Goal: Contribute content

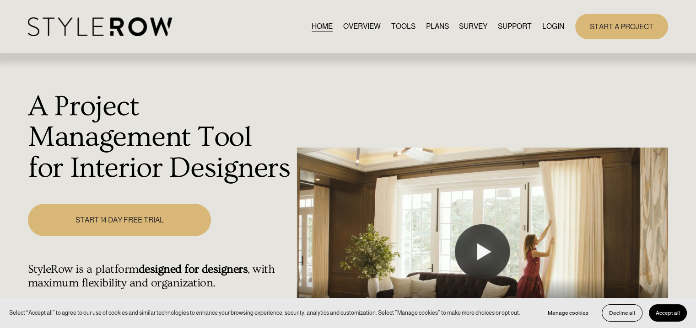
click at [549, 24] on link "LOGIN" at bounding box center [553, 26] width 22 height 12
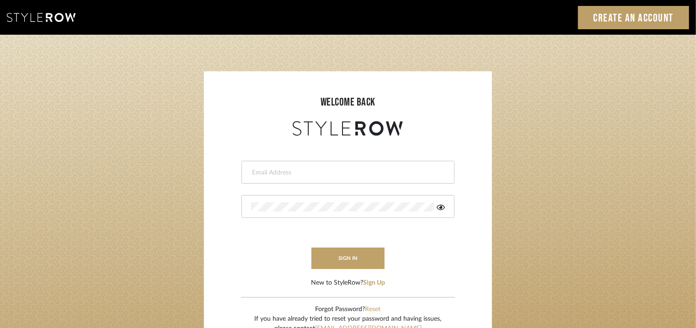
click at [332, 176] on input "email" at bounding box center [347, 172] width 192 height 9
type input "tehseen@mancini-design.com"
click at [441, 205] on icon at bounding box center [441, 207] width 8 height 7
drag, startPoint x: 371, startPoint y: 253, endPoint x: 336, endPoint y: 257, distance: 35.4
click at [336, 257] on button "sign in" at bounding box center [348, 259] width 73 height 22
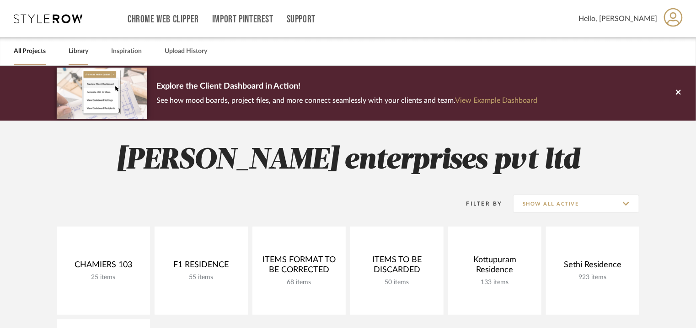
click at [78, 52] on link "Library" at bounding box center [79, 51] width 20 height 12
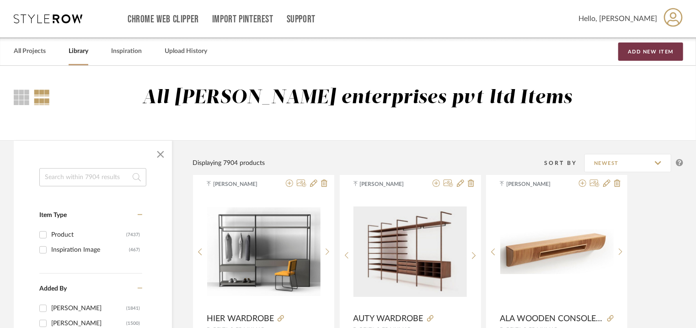
click at [662, 50] on button "Add New Item" at bounding box center [651, 52] width 65 height 18
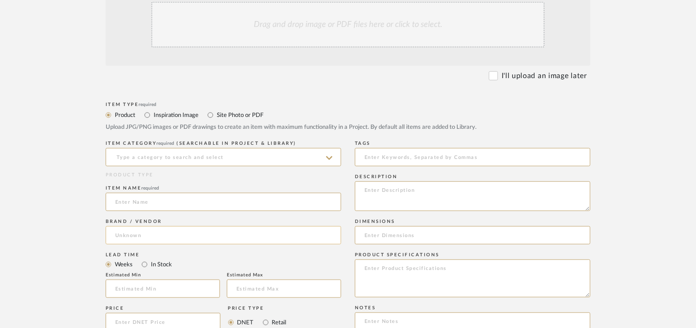
scroll to position [229, 0]
paste textarea "Type: Wardrobe - Uneo Designer : Arbel Dimensions : W 200 x D 60 x H 220cm Mate…"
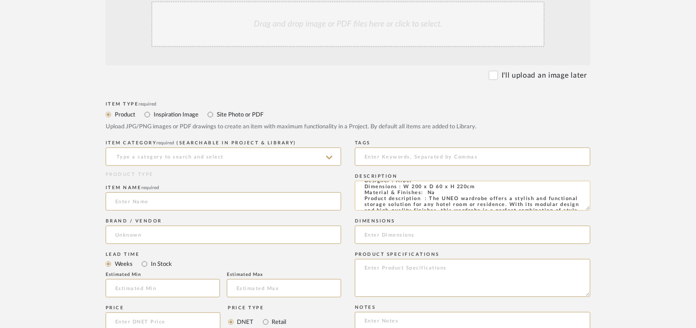
scroll to position [0, 0]
drag, startPoint x: 401, startPoint y: 201, endPoint x: 474, endPoint y: 203, distance: 73.7
click at [474, 203] on textarea "Type: Wardrobe - Uneo Designer : Arbel Dimensions : W 200 x D 60 x H 220cm Mate…" at bounding box center [473, 196] width 236 height 30
type textarea "Type: Wardrobe - Uneo Designer : Arbel Dimensions : W 200 x D 60 x H 220cm Mate…"
click at [381, 235] on input at bounding box center [473, 235] width 236 height 18
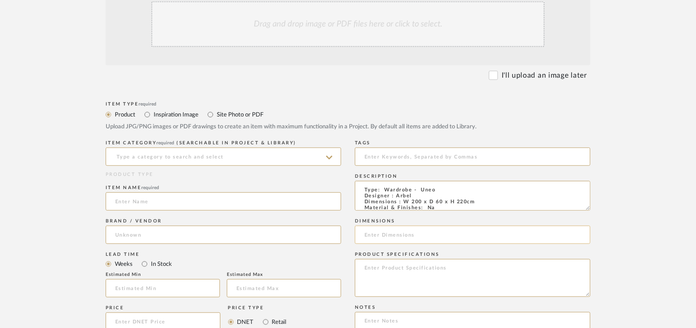
paste input "W 200 x D 60 x H 220cm"
type input "W 200 x D 60 x H 220cm"
click at [143, 156] on input at bounding box center [224, 157] width 236 height 18
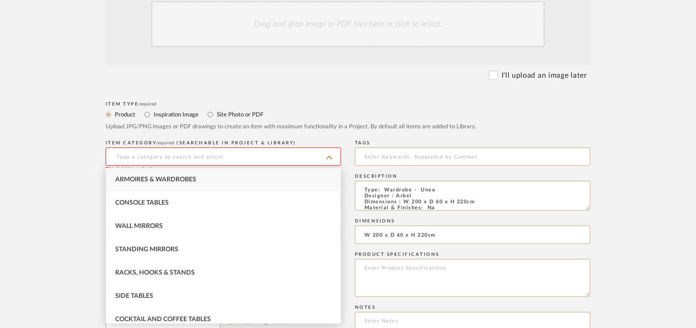
click at [156, 177] on span "Armoires & Wardrobes" at bounding box center [155, 180] width 81 height 6
type input "Armoires & Wardrobes"
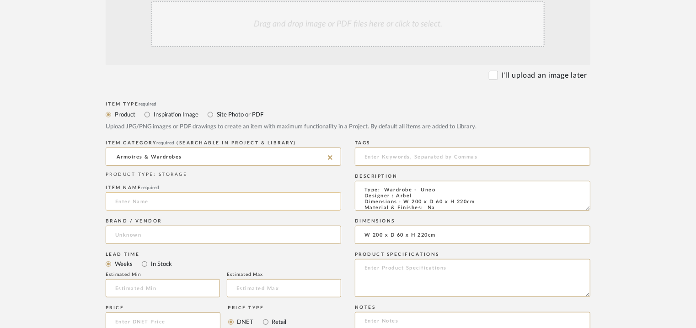
click at [146, 200] on input at bounding box center [224, 202] width 236 height 18
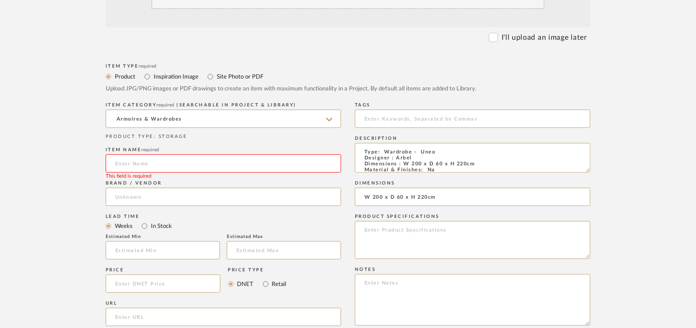
scroll to position [320, 0]
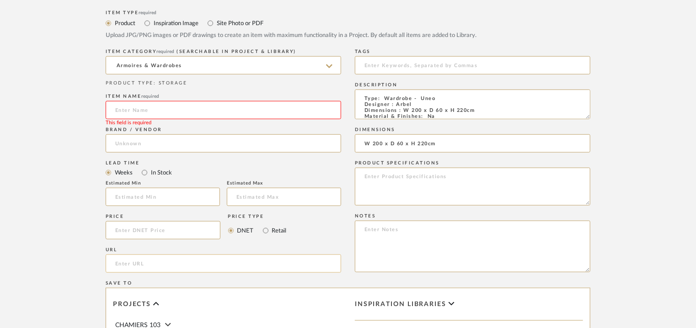
paste input "[URL][DOMAIN_NAME]"
type input "[URL][DOMAIN_NAME]"
click at [139, 114] on input at bounding box center [224, 110] width 236 height 18
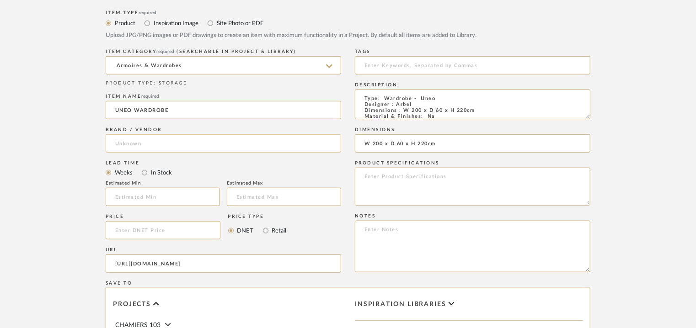
type input "UNEO WARDROBE"
click at [152, 141] on input at bounding box center [224, 144] width 236 height 18
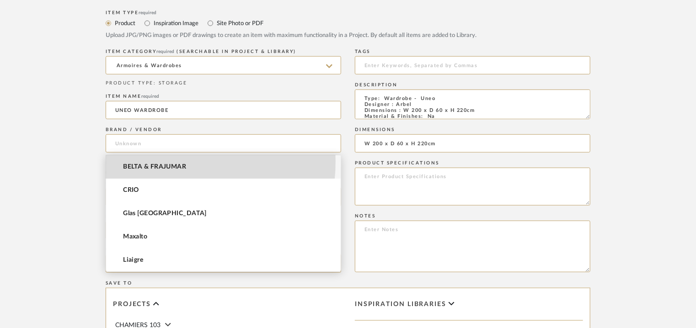
click at [151, 161] on mat-option "BELTA & FRAJUMAR" at bounding box center [223, 167] width 235 height 23
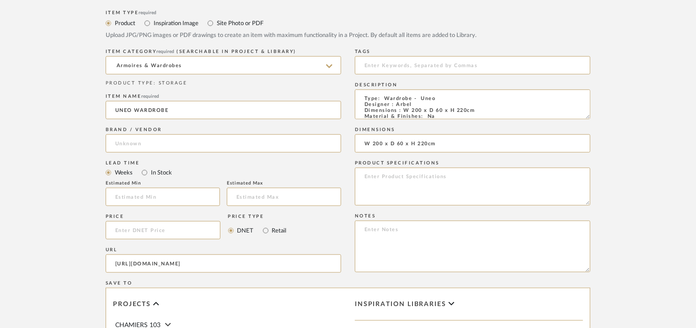
type input "BELTA & FRAJUMAR"
click at [156, 193] on input "text" at bounding box center [163, 197] width 114 height 18
type input "7"
paste textarea "Price: Na Lead time: 45days. MOQ : Our products for Contract projects are manuf…"
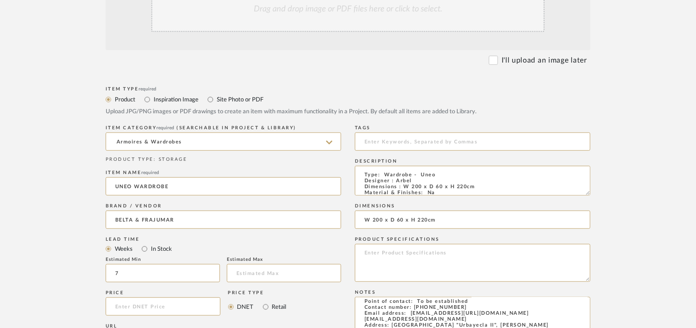
scroll to position [229, 0]
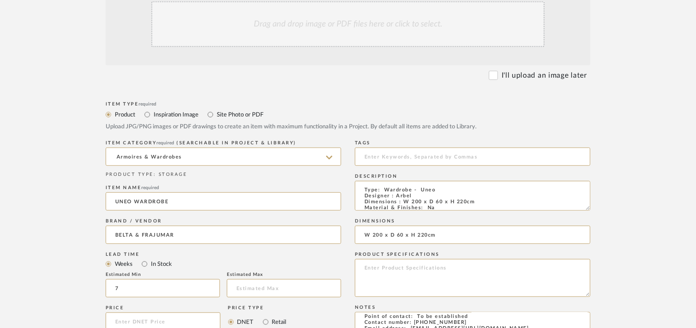
type textarea "Price: Na Lead time: 45days. MOQ : Our products for Contract projects are manuf…"
click at [326, 33] on div "Drag and drop image or PDF files here or click to select." at bounding box center [347, 24] width 393 height 46
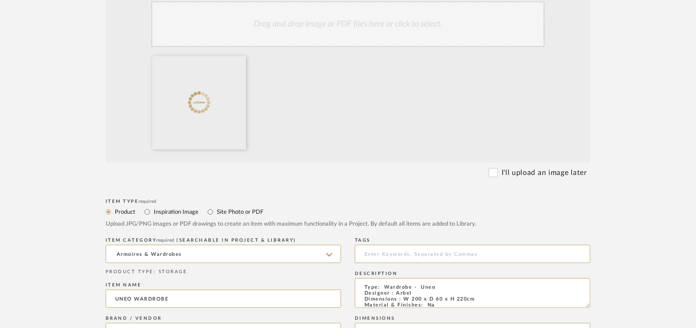
click at [369, 33] on div "Drag and drop image or PDF files here or click to select." at bounding box center [347, 24] width 393 height 46
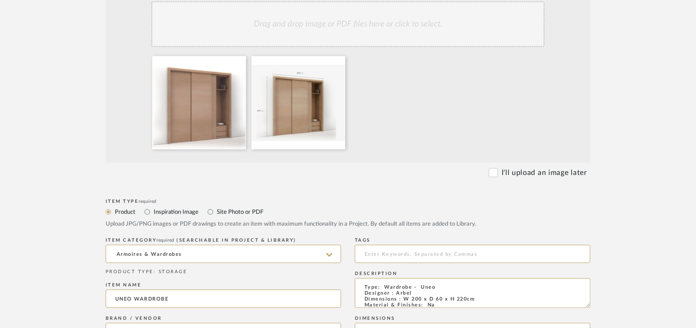
click at [329, 27] on div "Drag and drop image or PDF files here or click to select." at bounding box center [347, 24] width 393 height 46
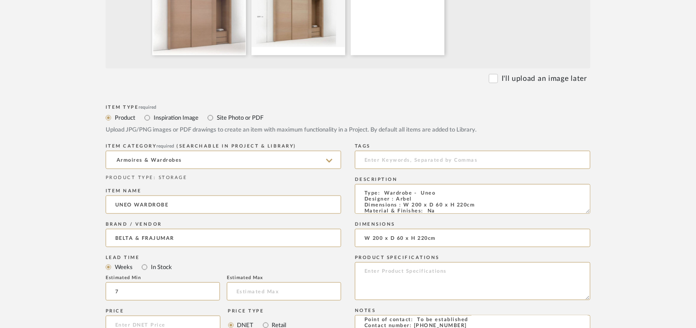
scroll to position [582, 0]
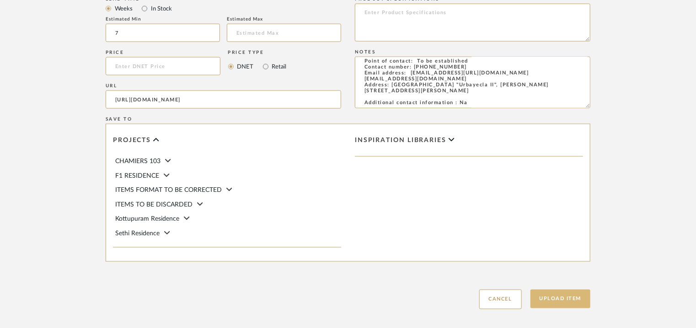
click at [570, 301] on button "Upload Item" at bounding box center [561, 299] width 60 height 19
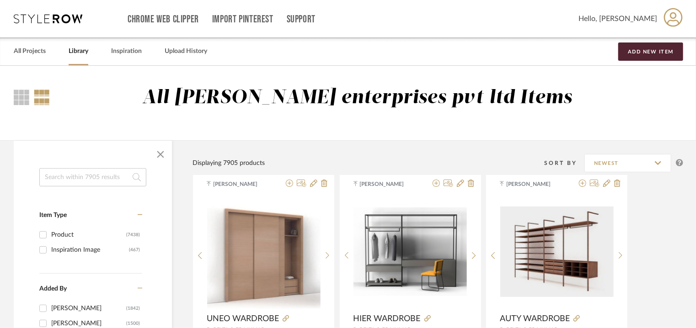
click at [122, 182] on input at bounding box center [92, 177] width 107 height 18
type input "IAME"
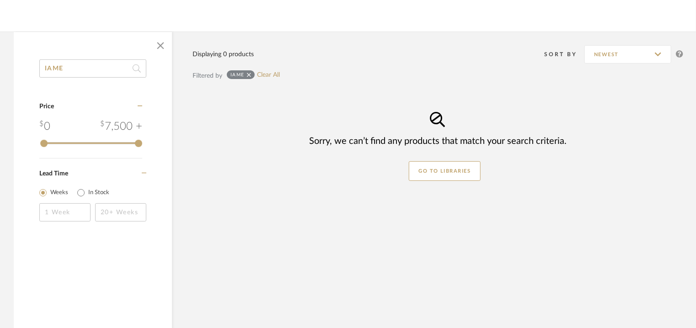
scroll to position [137, 0]
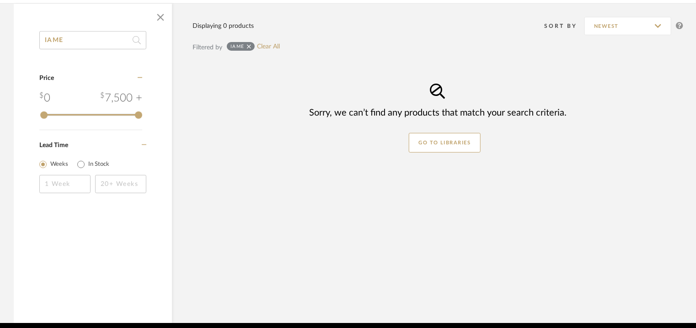
drag, startPoint x: 35, startPoint y: 47, endPoint x: 0, endPoint y: 46, distance: 35.3
click at [5, 47] on div "IAME Category Price 0 7,500 + 0 7500 Lead Time Weeks In Stock Displaying 0 prod…" at bounding box center [348, 163] width 696 height 320
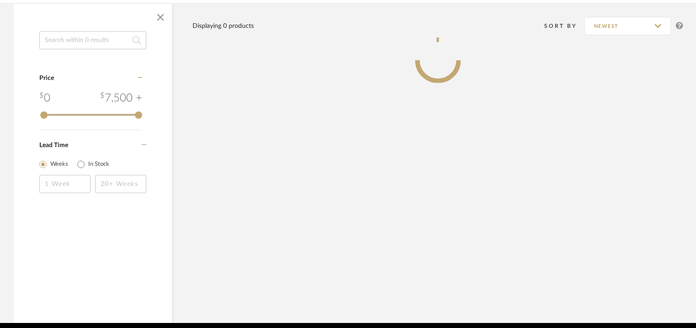
click at [162, 15] on span "button" at bounding box center [161, 17] width 22 height 22
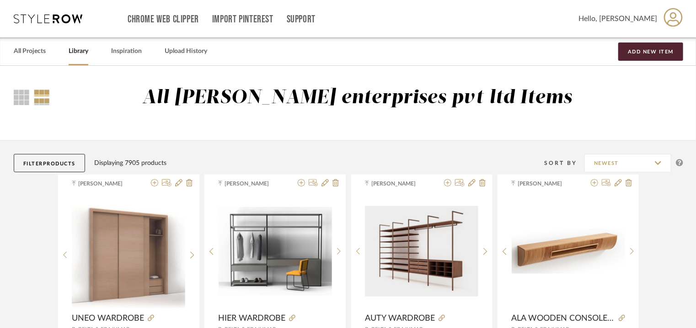
click at [81, 51] on link "Library" at bounding box center [79, 51] width 20 height 12
click at [64, 160] on button "Filter Products" at bounding box center [49, 163] width 71 height 18
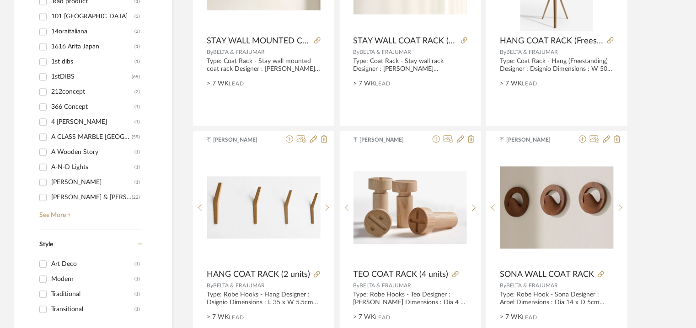
scroll to position [1052, 0]
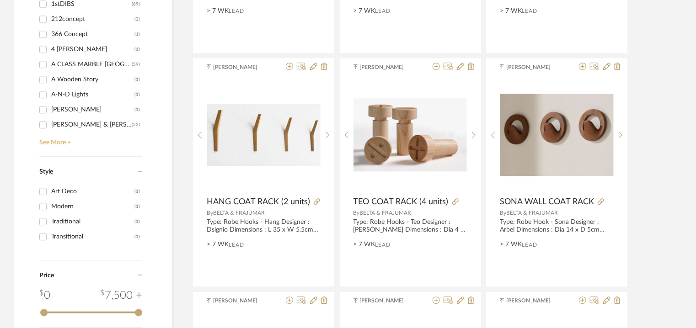
click at [52, 143] on link "See More +" at bounding box center [89, 139] width 105 height 15
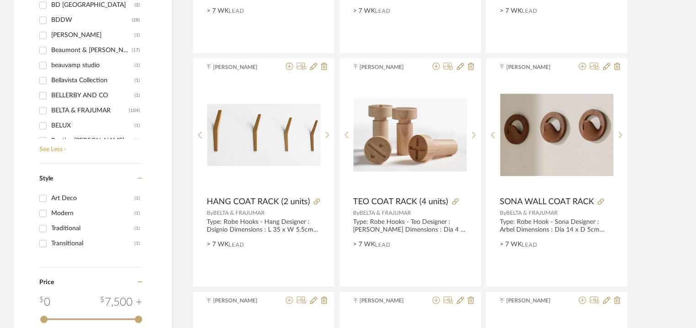
scroll to position [1601, 0]
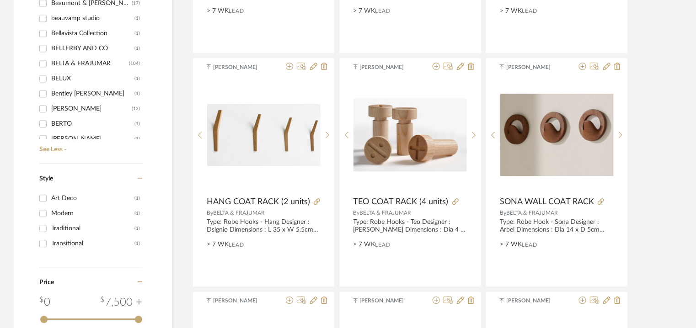
click at [97, 59] on div "BELTA & FRAJUMAR" at bounding box center [90, 63] width 78 height 15
click at [50, 59] on input "BELTA & FRAJUMAR (104)" at bounding box center [43, 63] width 15 height 15
checkbox input "true"
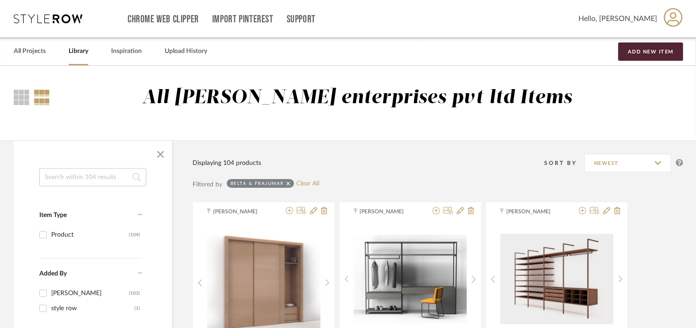
click at [102, 177] on input at bounding box center [92, 177] width 107 height 18
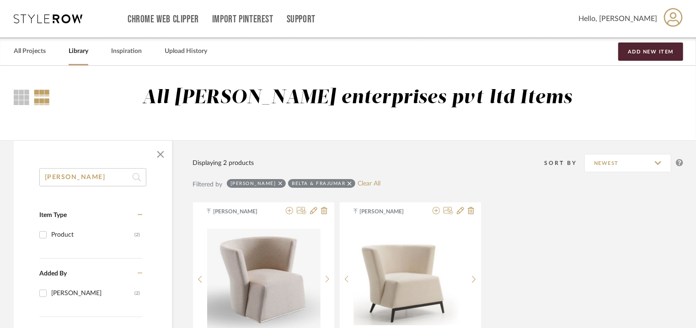
scroll to position [92, 0]
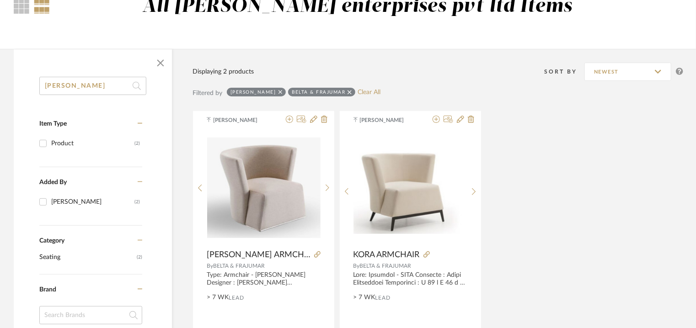
drag, startPoint x: 84, startPoint y: 82, endPoint x: 0, endPoint y: 72, distance: 84.7
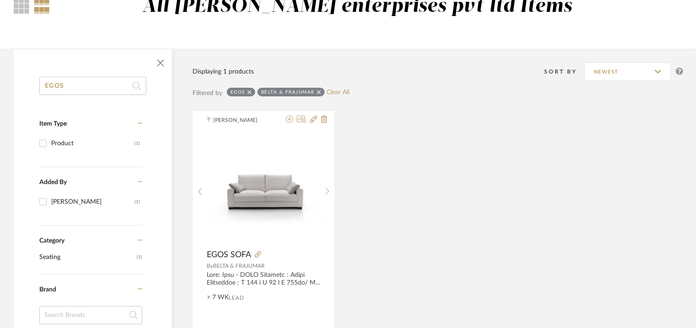
drag, startPoint x: 38, startPoint y: 93, endPoint x: 0, endPoint y: 108, distance: 40.9
click at [0, 108] on div "EGOS Item Type Product (1) Added By [PERSON_NAME] (1) Category Seating (1) Bran…" at bounding box center [348, 320] width 696 height 542
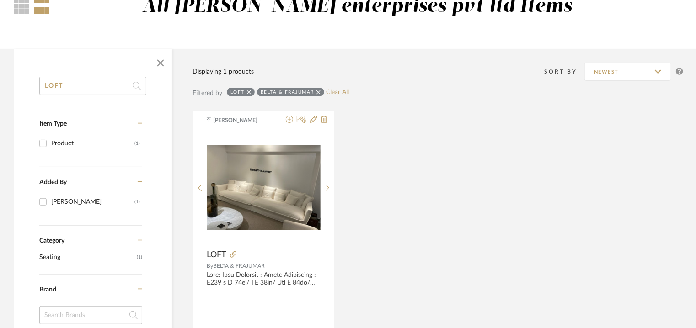
drag, startPoint x: 18, startPoint y: 96, endPoint x: 0, endPoint y: 94, distance: 18.4
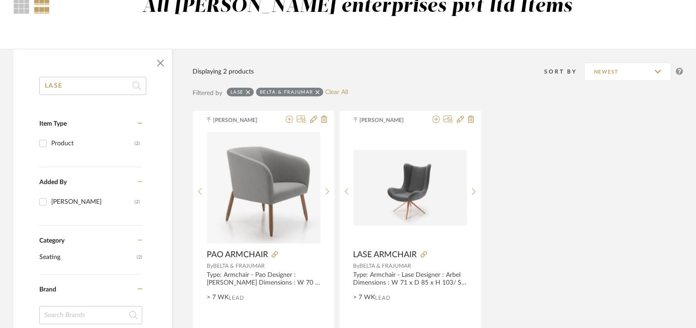
drag, startPoint x: 66, startPoint y: 77, endPoint x: 0, endPoint y: 76, distance: 65.9
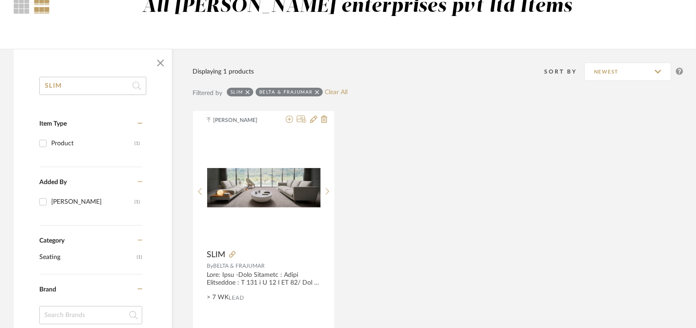
drag, startPoint x: 28, startPoint y: 83, endPoint x: 0, endPoint y: 4, distance: 83.9
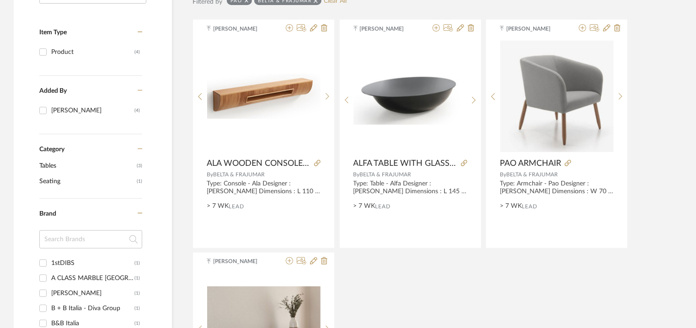
scroll to position [137, 0]
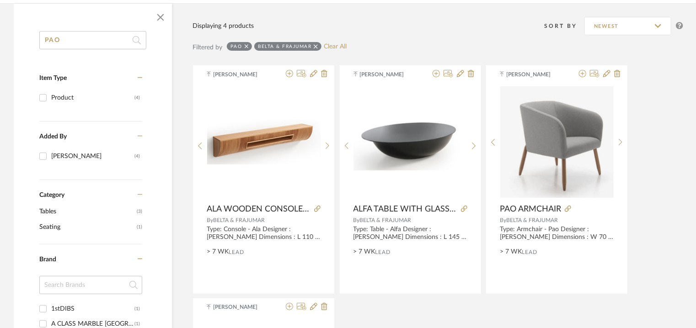
drag, startPoint x: 76, startPoint y: 39, endPoint x: 0, endPoint y: 35, distance: 76.0
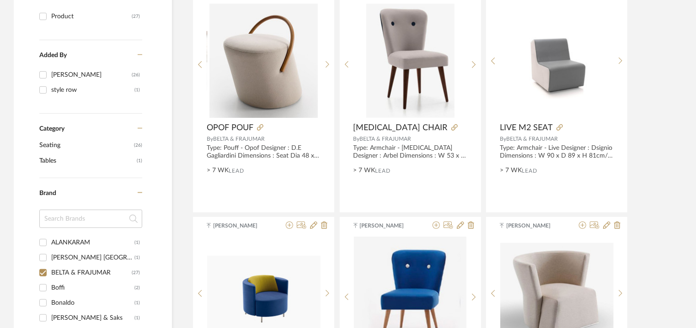
scroll to position [46, 0]
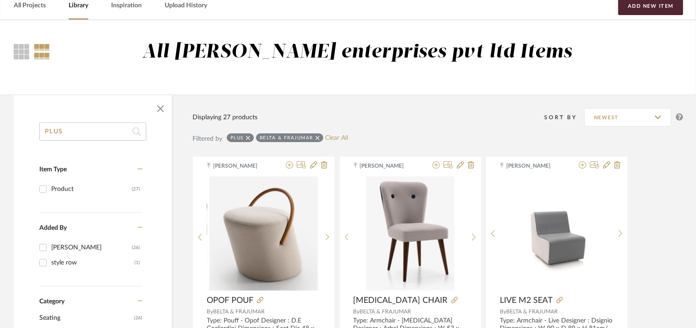
drag, startPoint x: 84, startPoint y: 127, endPoint x: 0, endPoint y: 97, distance: 88.8
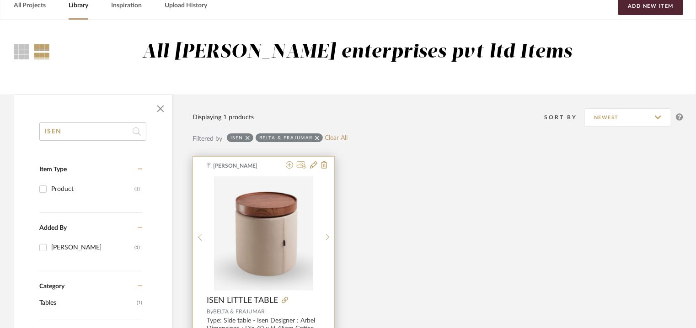
click at [304, 166] on icon at bounding box center [302, 164] width 10 height 7
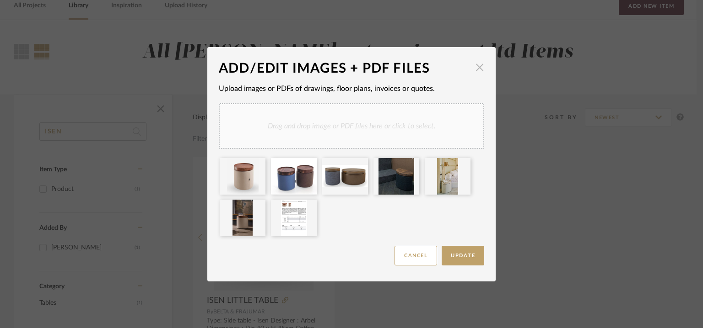
click at [476, 67] on span "button" at bounding box center [479, 68] width 18 height 18
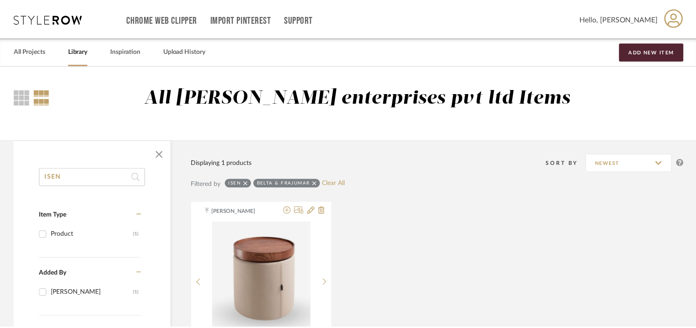
scroll to position [46, 0]
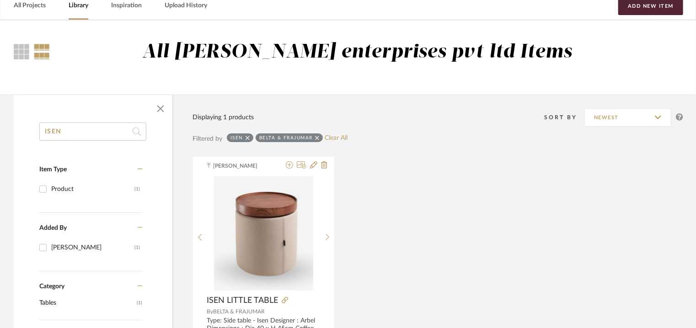
drag, startPoint x: 0, startPoint y: 117, endPoint x: 0, endPoint y: 109, distance: 7.8
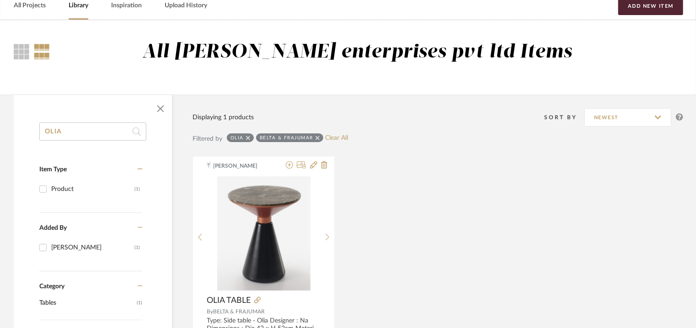
drag, startPoint x: 0, startPoint y: 149, endPoint x: 0, endPoint y: 123, distance: 26.1
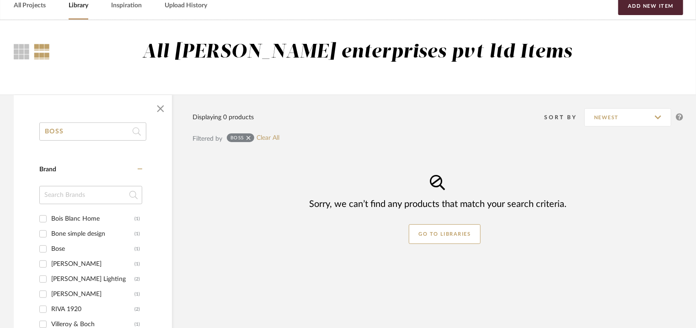
click at [0, 126] on div "BOSS Category Brand Bois Blanc Home (1) Bone simple design (1) Bose (1) [PERSON…" at bounding box center [348, 299] width 696 height 408
type input "BOSS"
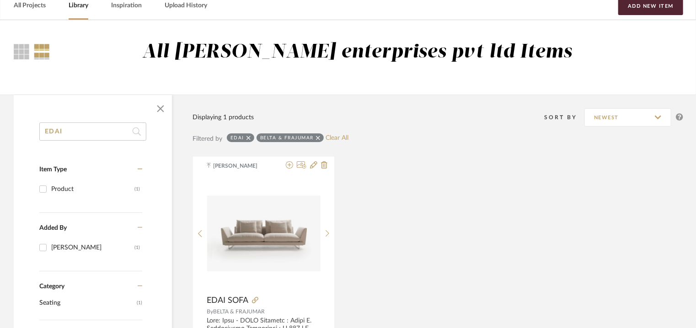
drag, startPoint x: 88, startPoint y: 127, endPoint x: 0, endPoint y: 129, distance: 87.9
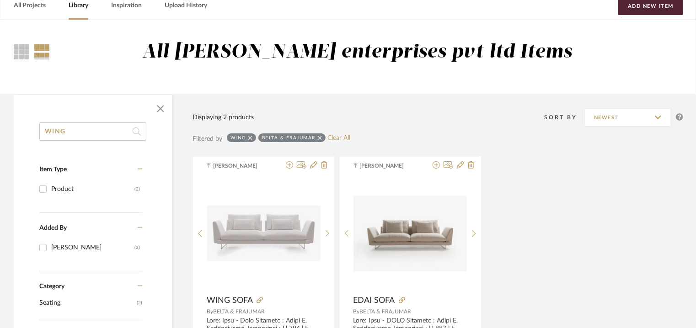
drag, startPoint x: 74, startPoint y: 129, endPoint x: 0, endPoint y: 118, distance: 74.0
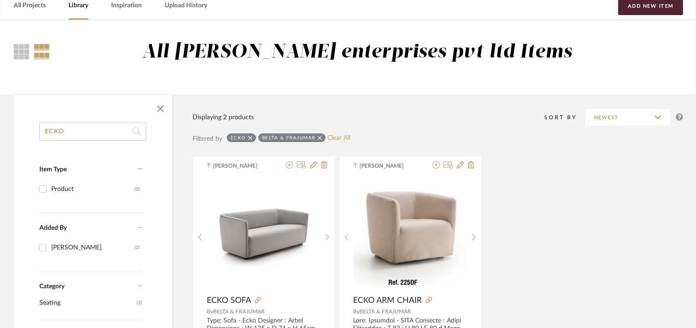
drag, startPoint x: 87, startPoint y: 129, endPoint x: 0, endPoint y: 123, distance: 87.6
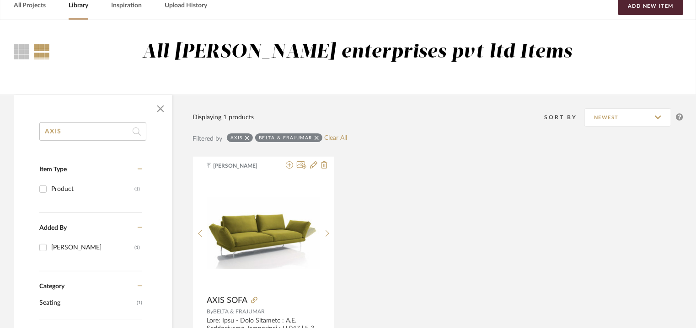
drag, startPoint x: 27, startPoint y: 129, endPoint x: 0, endPoint y: 119, distance: 28.9
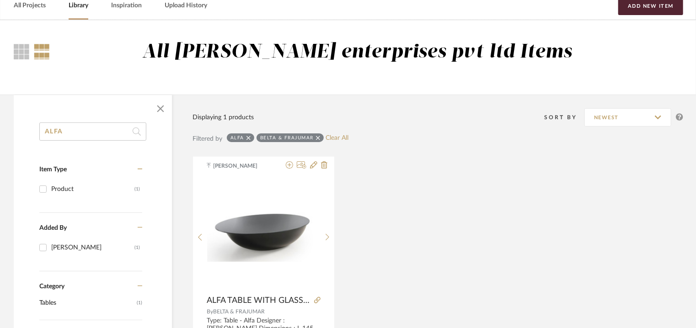
drag, startPoint x: 108, startPoint y: 134, endPoint x: 0, endPoint y: 97, distance: 114.6
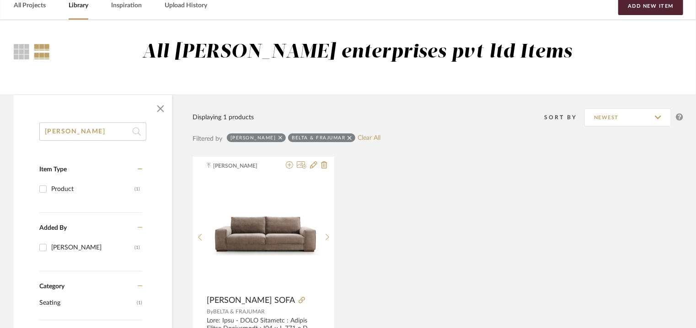
drag, startPoint x: 72, startPoint y: 133, endPoint x: 0, endPoint y: 122, distance: 73.1
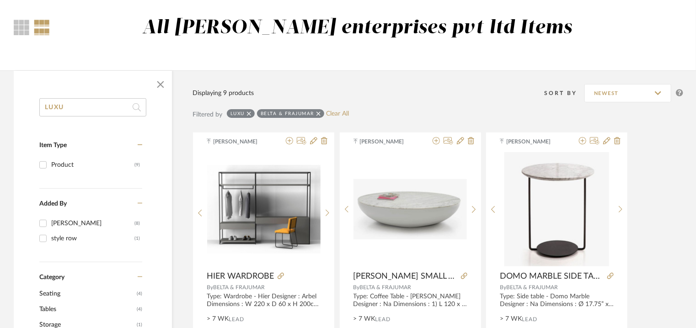
scroll to position [46, 0]
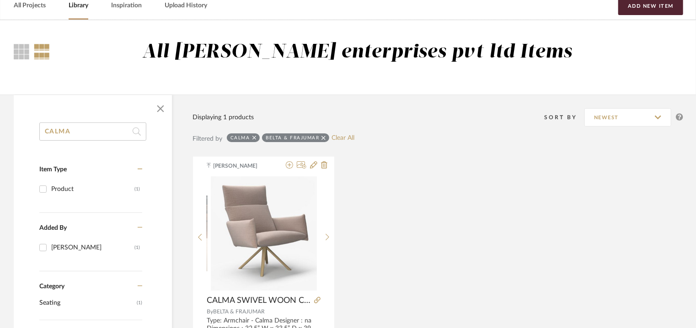
drag, startPoint x: 101, startPoint y: 130, endPoint x: 0, endPoint y: 127, distance: 100.7
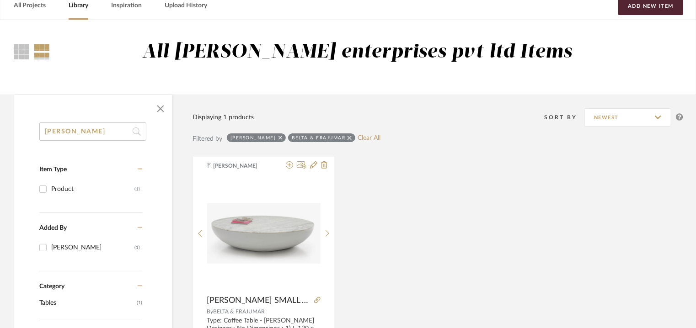
drag, startPoint x: 69, startPoint y: 128, endPoint x: 0, endPoint y: 132, distance: 68.8
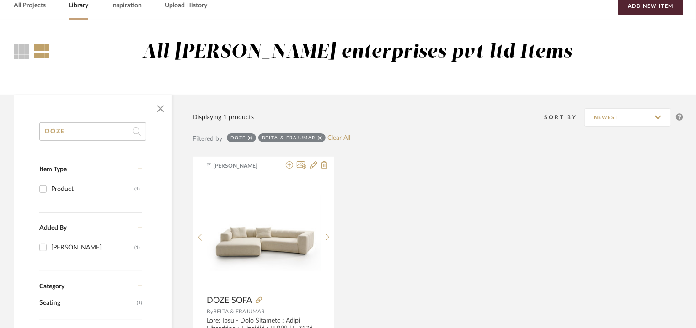
drag, startPoint x: 96, startPoint y: 128, endPoint x: 0, endPoint y: 129, distance: 95.6
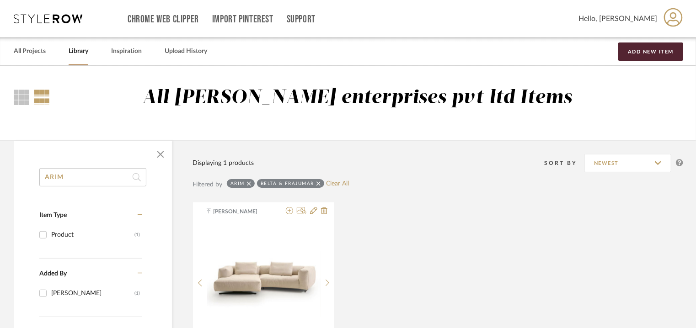
drag, startPoint x: 92, startPoint y: 178, endPoint x: 0, endPoint y: 176, distance: 92.5
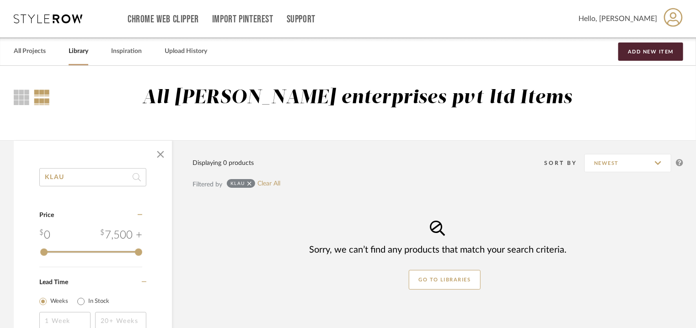
drag, startPoint x: 65, startPoint y: 167, endPoint x: 0, endPoint y: 170, distance: 64.2
click at [0, 170] on div "KLAU Category Price 0 7,500 + 0 7500 Lead Time Weeks In Stock Displaying 0 prod…" at bounding box center [348, 300] width 696 height 320
drag, startPoint x: 0, startPoint y: 155, endPoint x: 0, endPoint y: 145, distance: 10.5
click at [0, 145] on div "KLAU Category Price 0 7,500 + 0 7500 Lead Time Weeks In Stock Displaying 0 prod…" at bounding box center [348, 300] width 696 height 320
drag, startPoint x: 64, startPoint y: 178, endPoint x: 0, endPoint y: 169, distance: 64.7
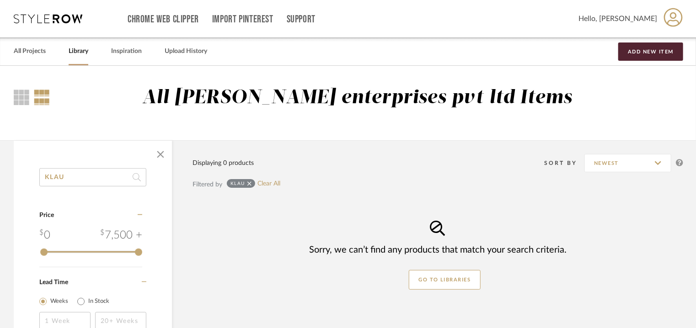
click at [0, 169] on div "KLAU Category Price 0 7,500 + 0 7500 Lead Time Weeks In Stock Displaying 0 prod…" at bounding box center [348, 300] width 696 height 320
drag, startPoint x: 83, startPoint y: 172, endPoint x: 1, endPoint y: 176, distance: 82.4
click at [2, 176] on div "AMAX Category Brand novo ambi ente (1) Price 0 7,500 + 0 7500 Lead Time Weeks I…" at bounding box center [348, 300] width 696 height 320
drag, startPoint x: 90, startPoint y: 180, endPoint x: 0, endPoint y: 177, distance: 89.7
click at [0, 177] on div "GALA Category Brand C & C Milano (1) Cane-Line (1) Dedar (1) GAN (1) [PERSON_NA…" at bounding box center [348, 321] width 696 height 363
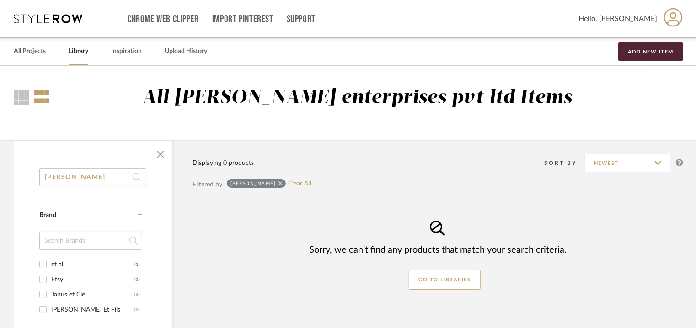
type input "[PERSON_NAME]"
click at [161, 155] on span "button" at bounding box center [161, 155] width 22 height 22
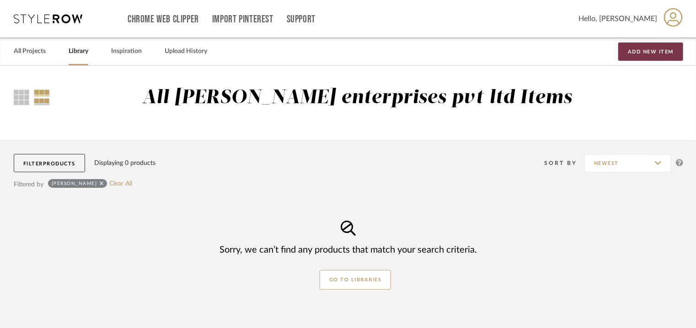
click at [644, 51] on button "Add New Item" at bounding box center [651, 52] width 65 height 18
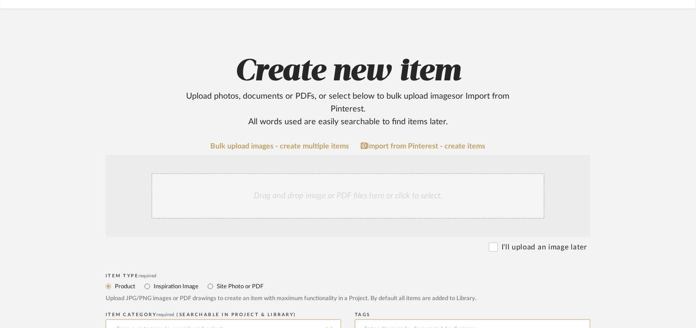
scroll to position [275, 0]
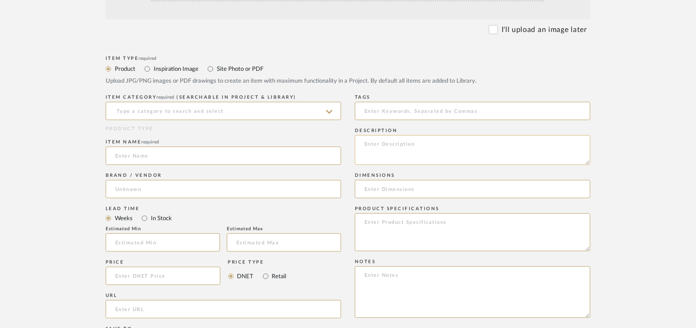
paste textarea "Type: Sofa bed - Due Designer : Arbel Dimensions : Sofa D 57 x H 90cm/ Seat Hei…"
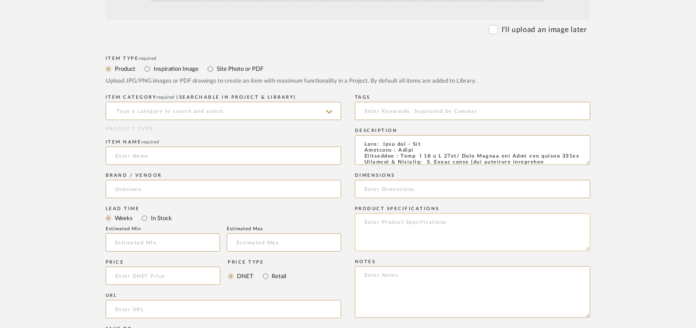
scroll to position [144, 0]
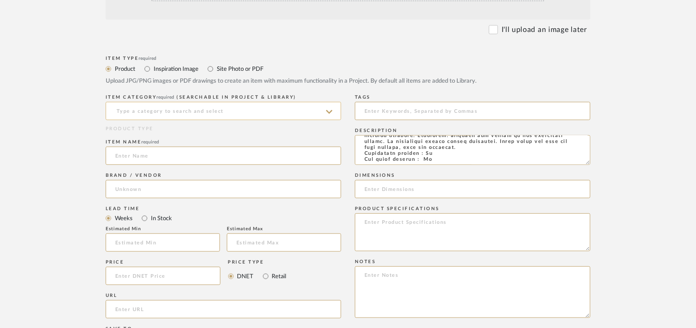
type textarea "Type: Sofa bed - Due Designer : Arbel Dimensions : Sofa D 57 x H 90cm/ Seat Hei…"
click at [163, 106] on input at bounding box center [224, 111] width 236 height 18
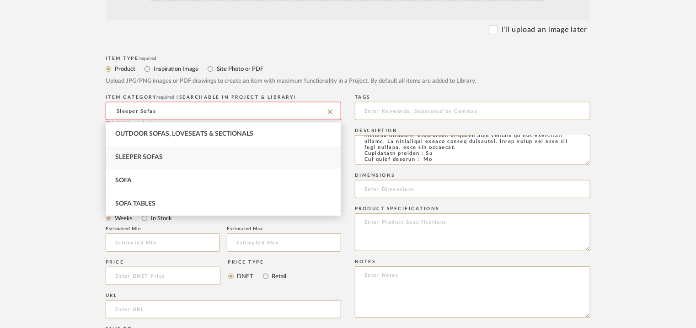
type input "Sleeper Sofas"
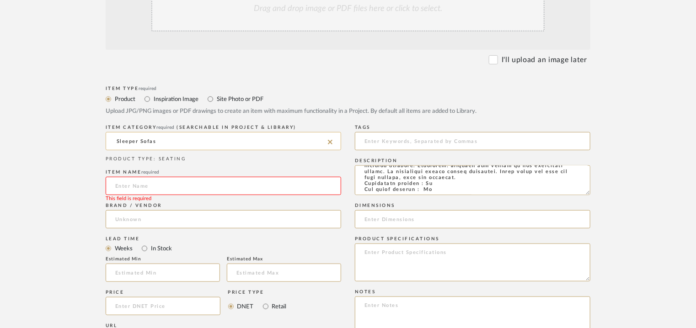
scroll to position [229, 0]
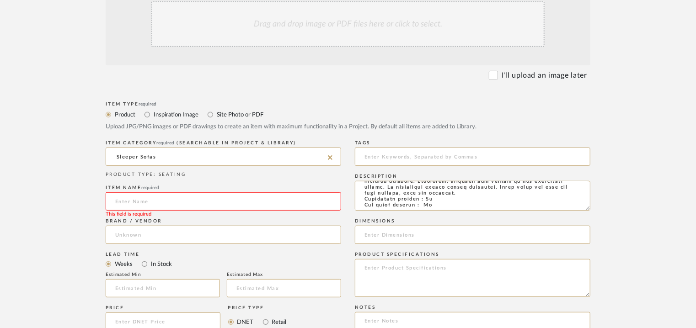
click at [128, 196] on input at bounding box center [224, 202] width 236 height 18
type input "DUE SOFA BED"
click at [135, 234] on input at bounding box center [224, 235] width 236 height 18
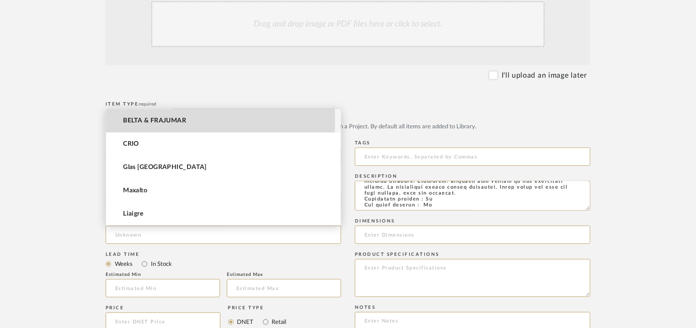
click at [138, 121] on span "BELTA & FRAJUMAR" at bounding box center [154, 121] width 63 height 8
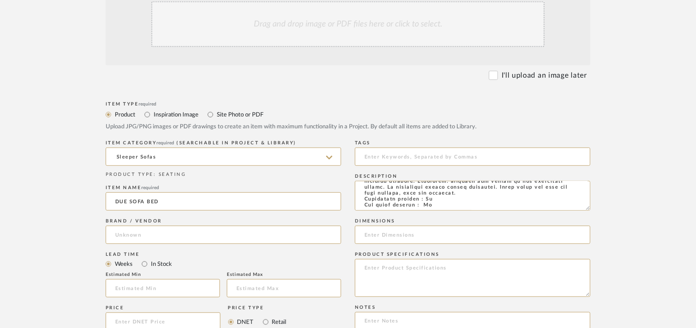
type input "BELTA & FRAJUMAR"
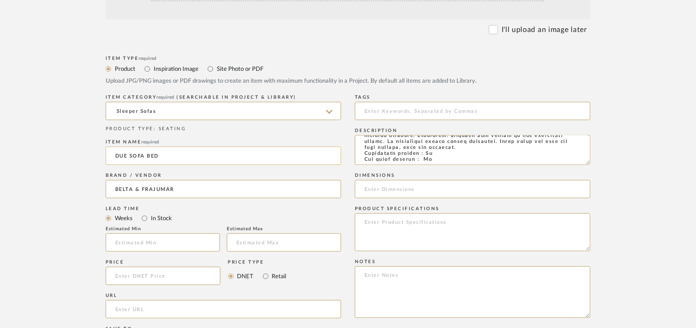
scroll to position [366, 0]
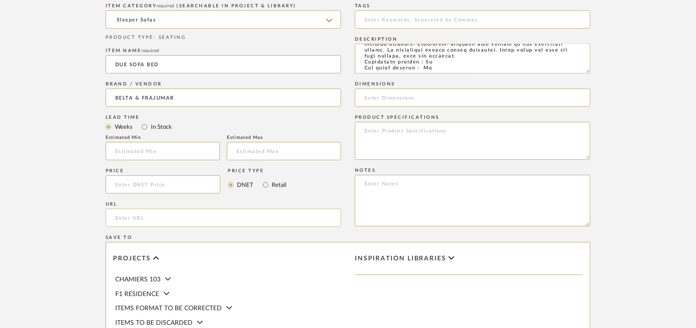
paste input "[URL][DOMAIN_NAME]"
type input "[URL][DOMAIN_NAME]"
click at [161, 143] on input "text" at bounding box center [163, 151] width 114 height 18
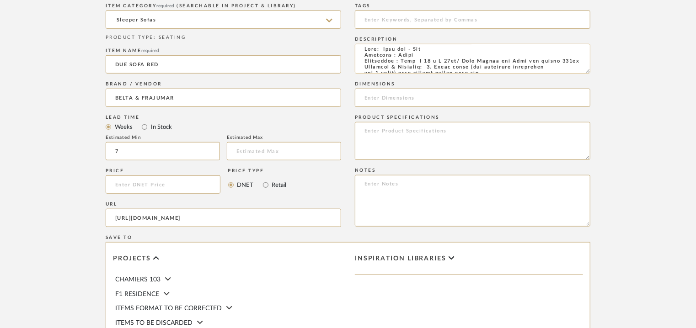
scroll to position [3, 0]
type input "7"
drag, startPoint x: 404, startPoint y: 59, endPoint x: 409, endPoint y: 66, distance: 8.0
click at [409, 66] on textarea at bounding box center [473, 59] width 236 height 30
paste input "Sofa D 57 x H 90cm/ Seat Height and Full bed length 200cm"
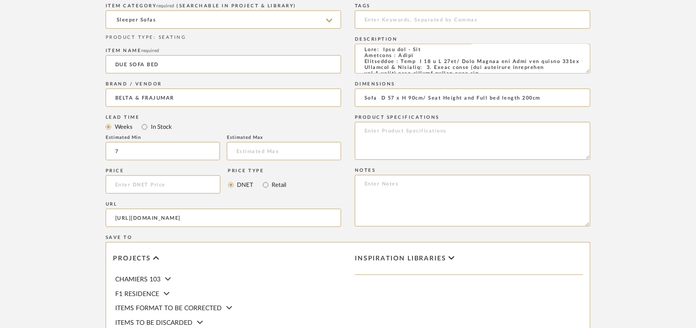
type input "Sofa D 57 x H 90cm/ Seat Height and Full bed length 200cm"
paste textarea "Price: Na Lead time: 45days. MOQ : Our products for Contract projects are manuf…"
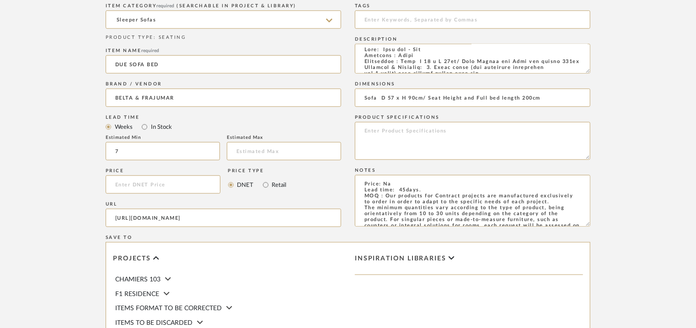
scroll to position [84, 0]
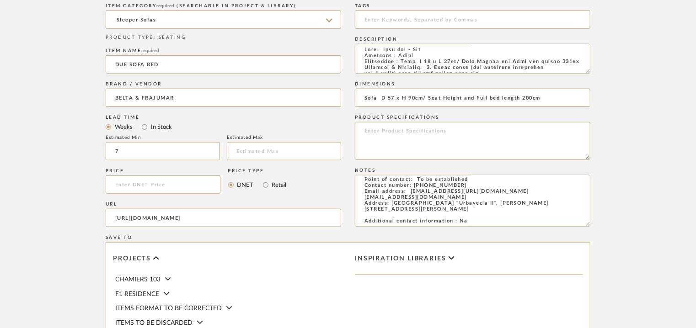
type textarea "Price: Na Lead time: 45days. MOQ : Our products for Contract projects are manuf…"
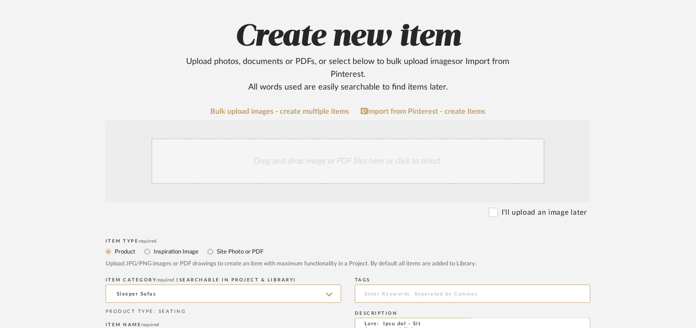
scroll to position [92, 0]
click at [282, 163] on div "Drag and drop image or PDF files here or click to select." at bounding box center [347, 162] width 393 height 46
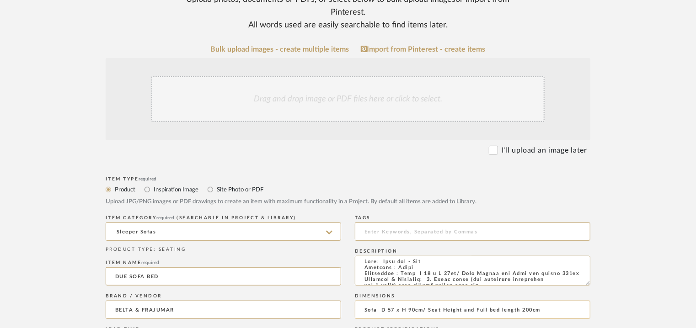
scroll to position [229, 0]
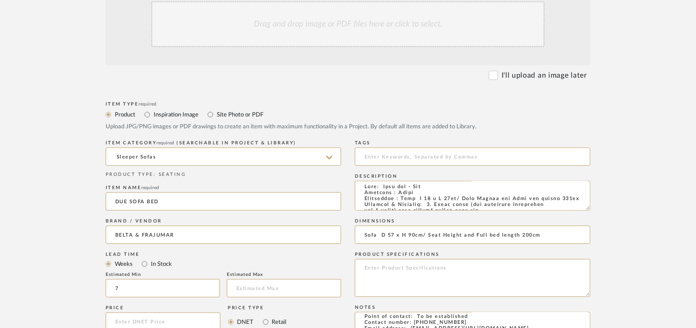
drag, startPoint x: 586, startPoint y: 208, endPoint x: 628, endPoint y: 324, distance: 124.0
click at [627, 323] on form "Bulk upload images - create multiple items Import from Pinterest - create items…" at bounding box center [348, 267] width 583 height 595
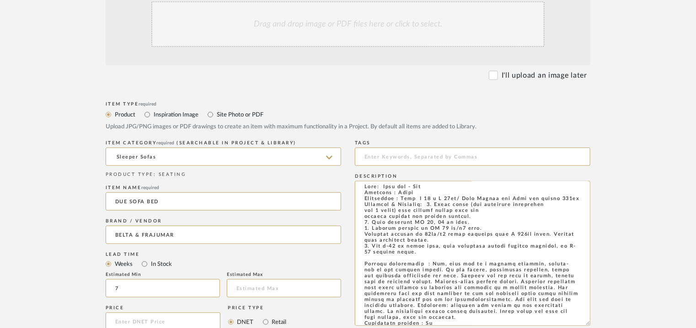
scroll to position [25, 0]
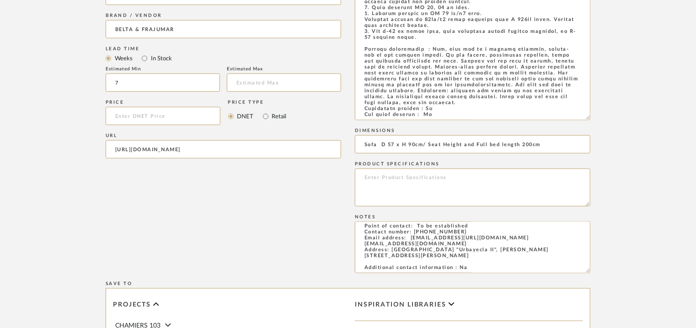
drag, startPoint x: 365, startPoint y: 185, endPoint x: 584, endPoint y: 355, distance: 277.6
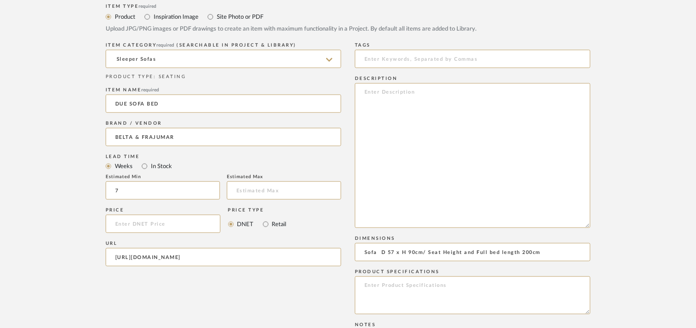
scroll to position [325, 0]
paste textarea "Type: Sofa bed - Due Designer : Arbel Dimensions : Sofa W 200 x D 100 x H 90cm …"
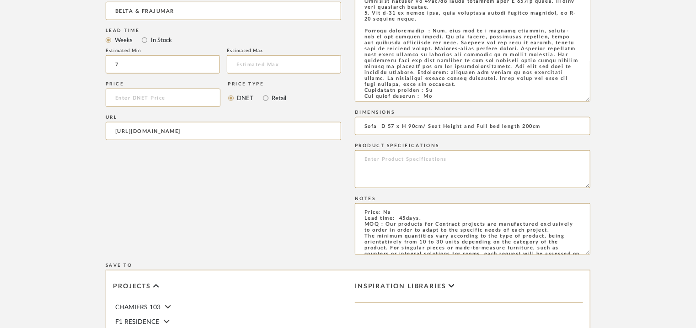
scroll to position [233, 0]
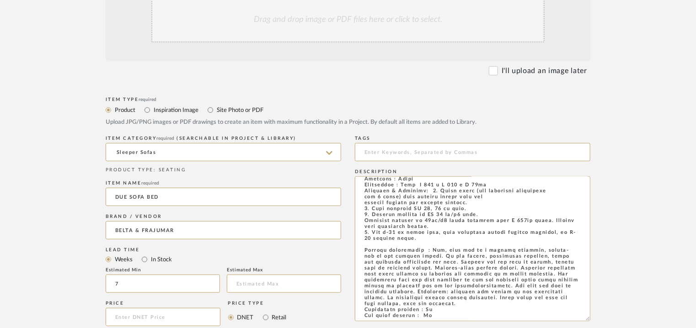
type textarea "Type: Sofa bed - Due Designer : Arbel Dimensions : Sofa W 200 x D 100 x H 90cm …"
click at [301, 25] on div "Drag and drop image or PDF files here or click to select." at bounding box center [347, 20] width 393 height 46
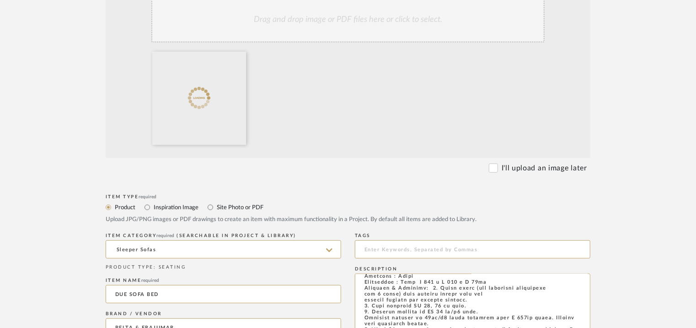
click at [394, 30] on div "Drag and drop image or PDF files here or click to select." at bounding box center [347, 20] width 393 height 46
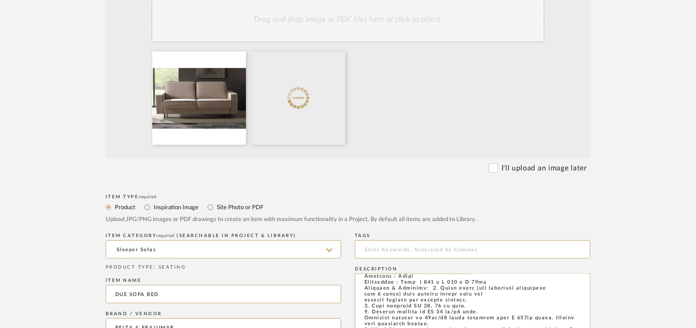
click at [397, 28] on div "Drag and drop image or PDF files here or click to select." at bounding box center [347, 20] width 393 height 46
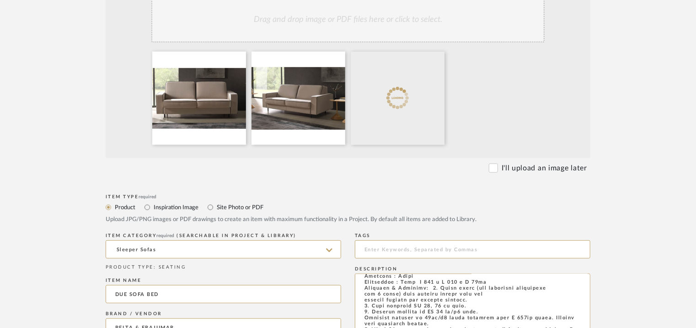
click at [387, 20] on div "Drag and drop image or PDF files here or click to select." at bounding box center [347, 20] width 393 height 46
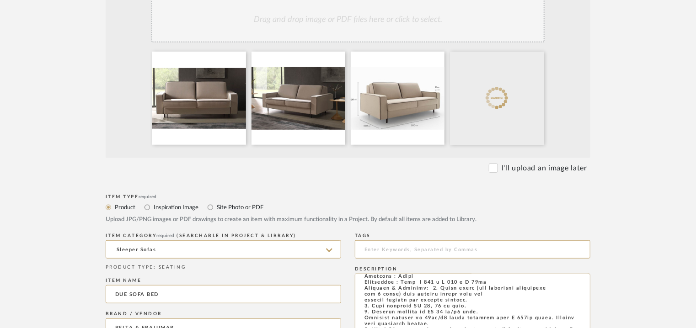
click at [349, 36] on div "Drag and drop image or PDF files here or click to select." at bounding box center [347, 20] width 393 height 46
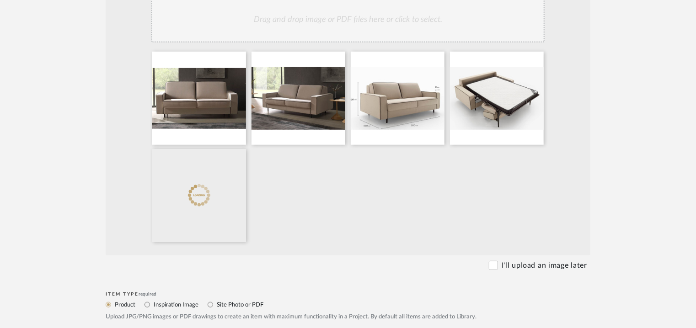
click at [355, 22] on div "Drag and drop image or PDF files here or click to select." at bounding box center [347, 20] width 393 height 46
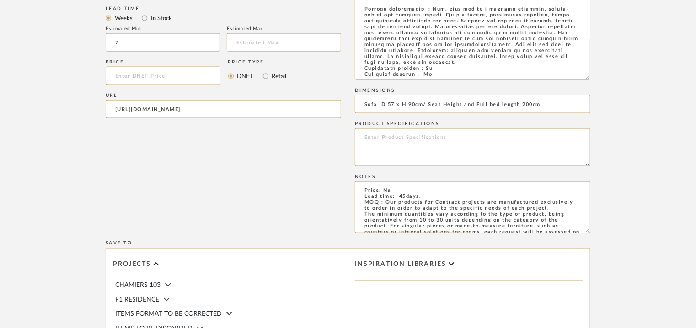
scroll to position [782, 0]
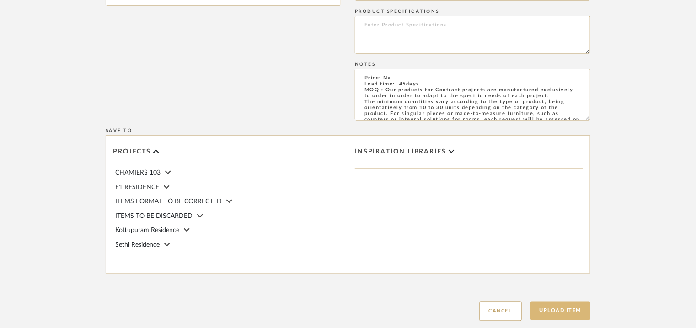
click at [545, 309] on button "Upload Item" at bounding box center [561, 311] width 60 height 19
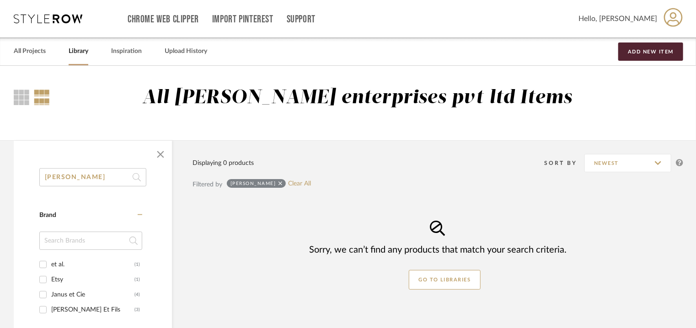
click at [166, 150] on span "button" at bounding box center [161, 155] width 22 height 22
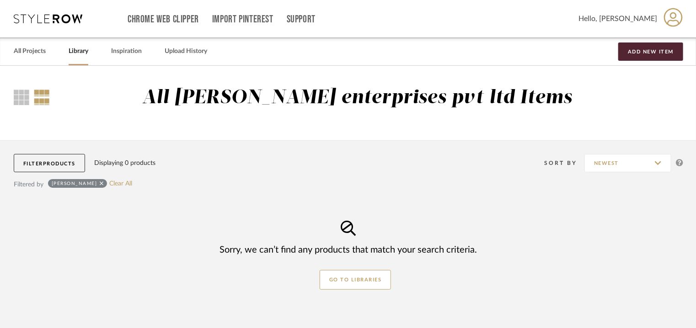
click at [323, 326] on div "Filter Products Displaying 0 products Sort By Newest Filtered by [PERSON_NAME] …" at bounding box center [349, 300] width 670 height 320
click at [100, 183] on icon at bounding box center [102, 184] width 4 height 4
